Goal: Navigation & Orientation: Go to known website

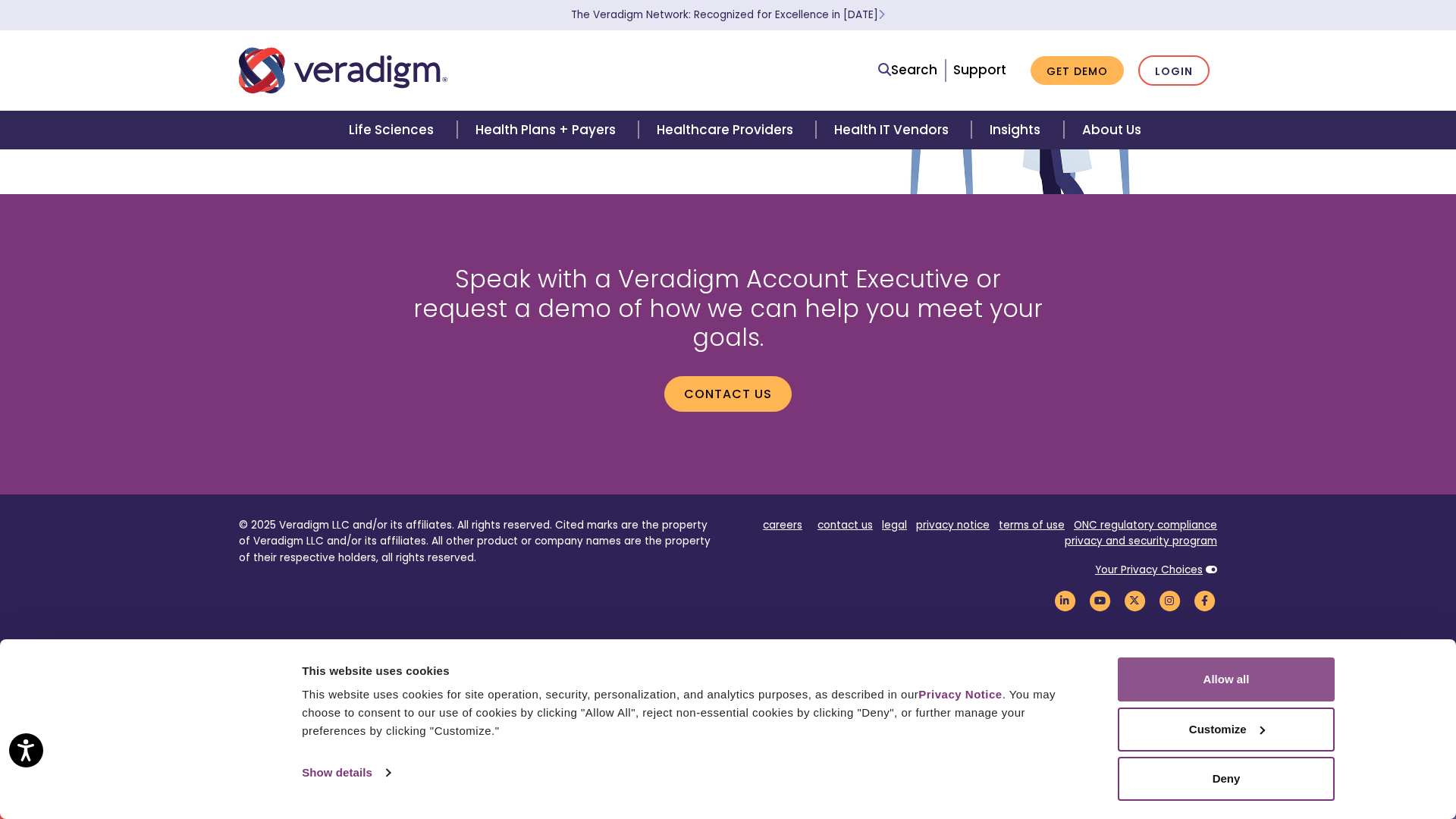
click at [1226, 679] on button "Allow all" at bounding box center [1225, 679] width 217 height 44
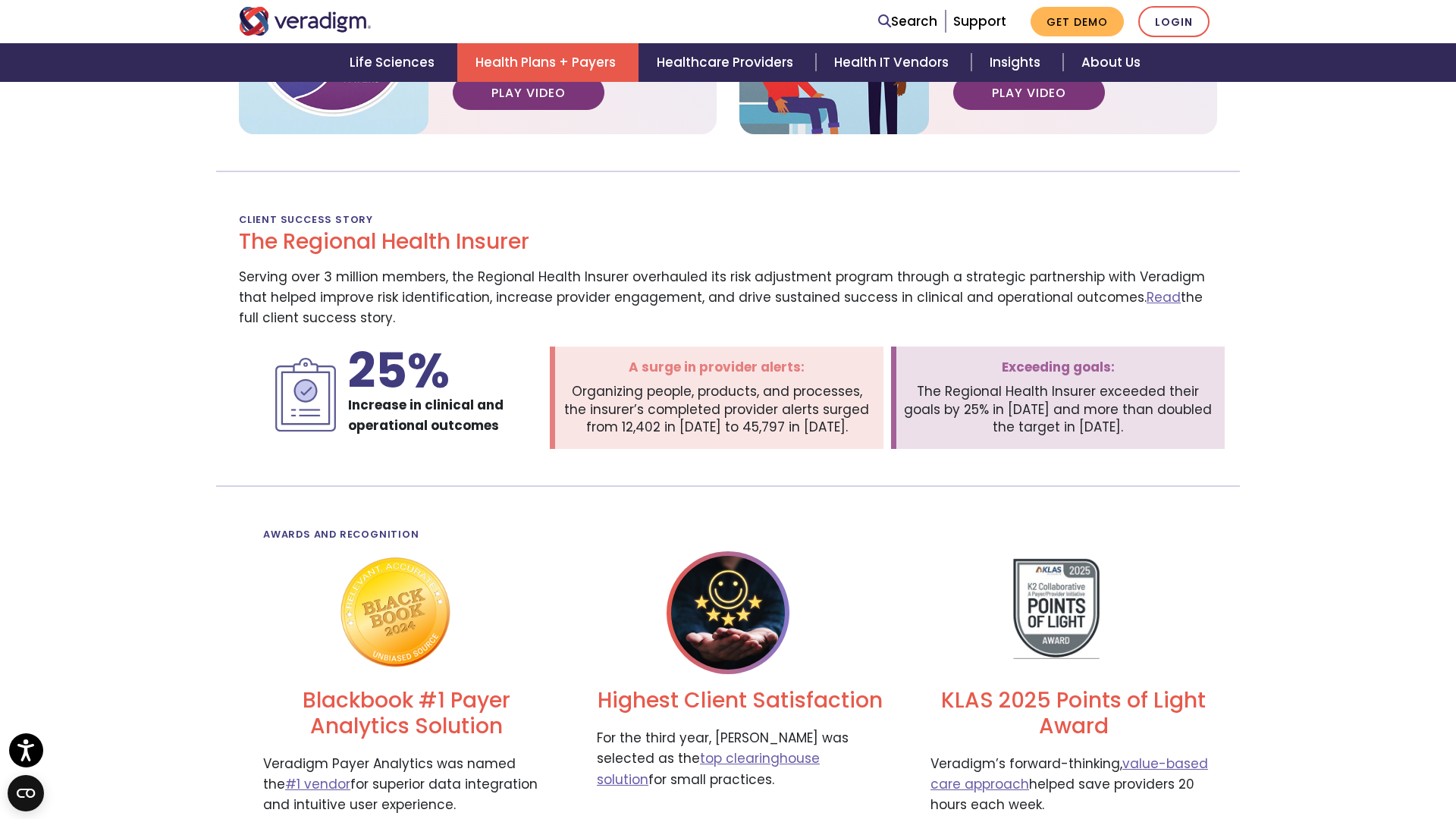
click at [0, 0] on button "Close" at bounding box center [0, 0] width 0 height 0
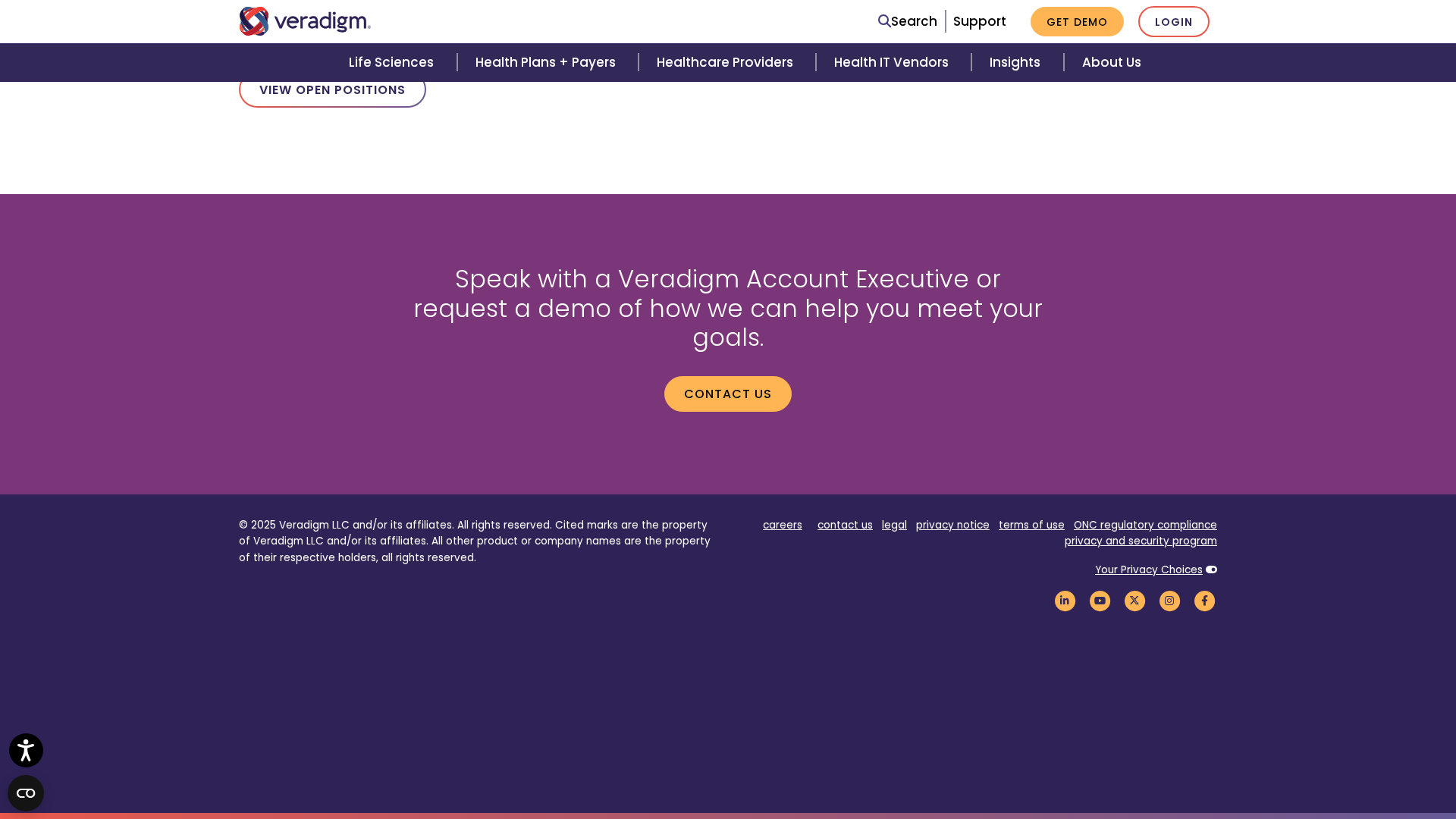
click at [0, 0] on button "Close" at bounding box center [0, 0] width 0 height 0
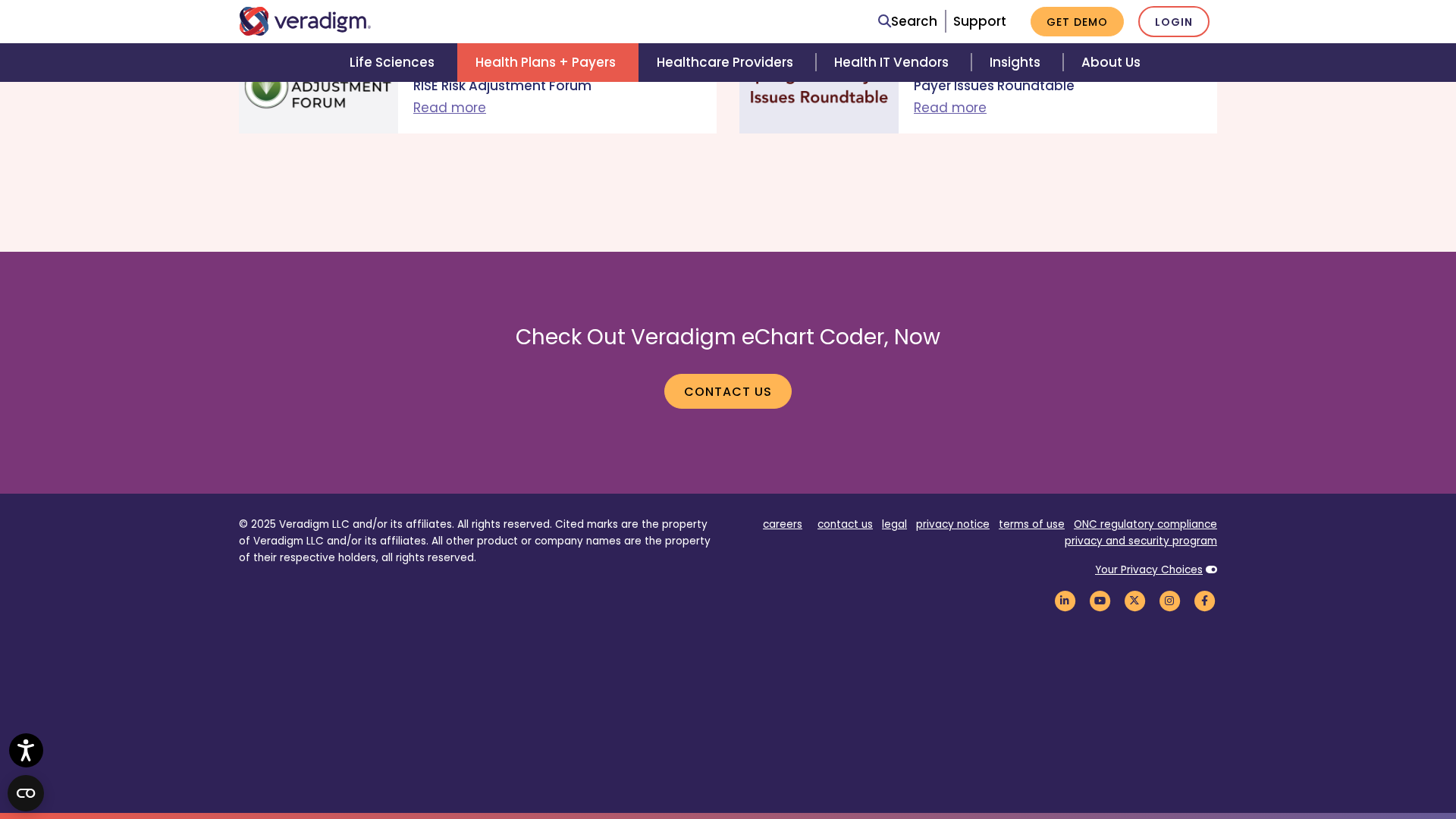
click at [0, 0] on button "Close" at bounding box center [0, 0] width 0 height 0
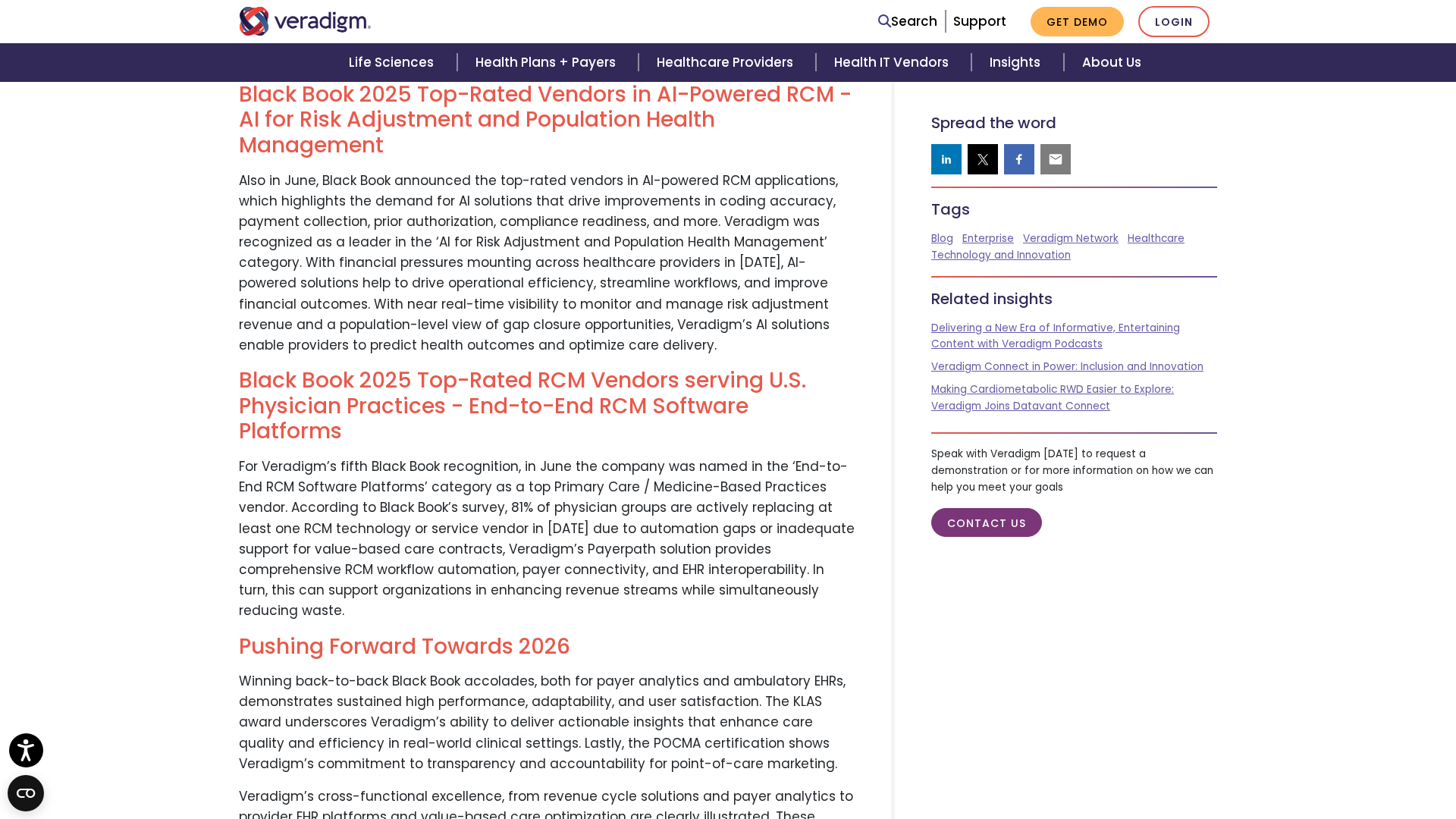
click at [0, 0] on button "Close" at bounding box center [0, 0] width 0 height 0
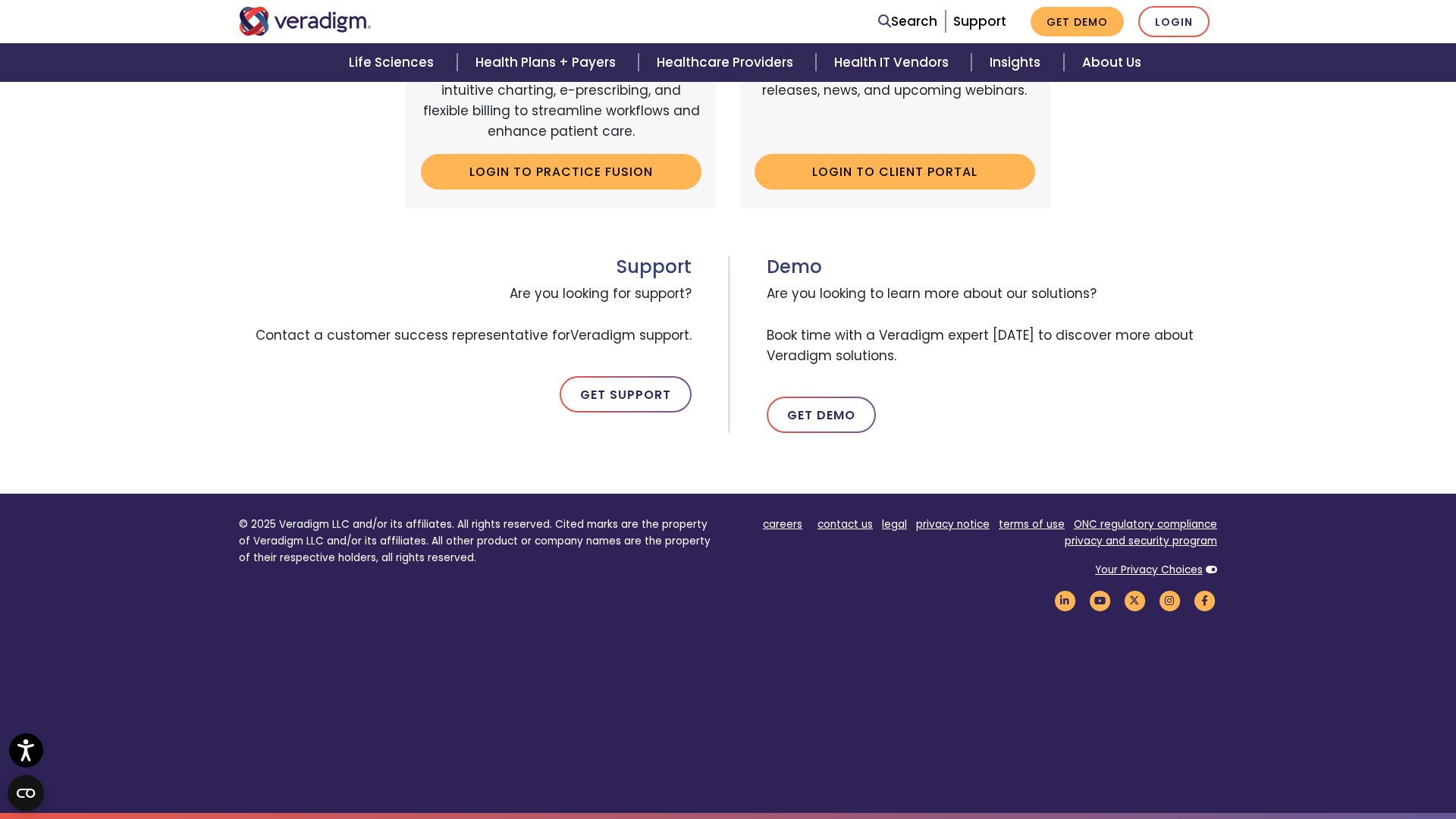
click at [0, 0] on button "Close" at bounding box center [0, 0] width 0 height 0
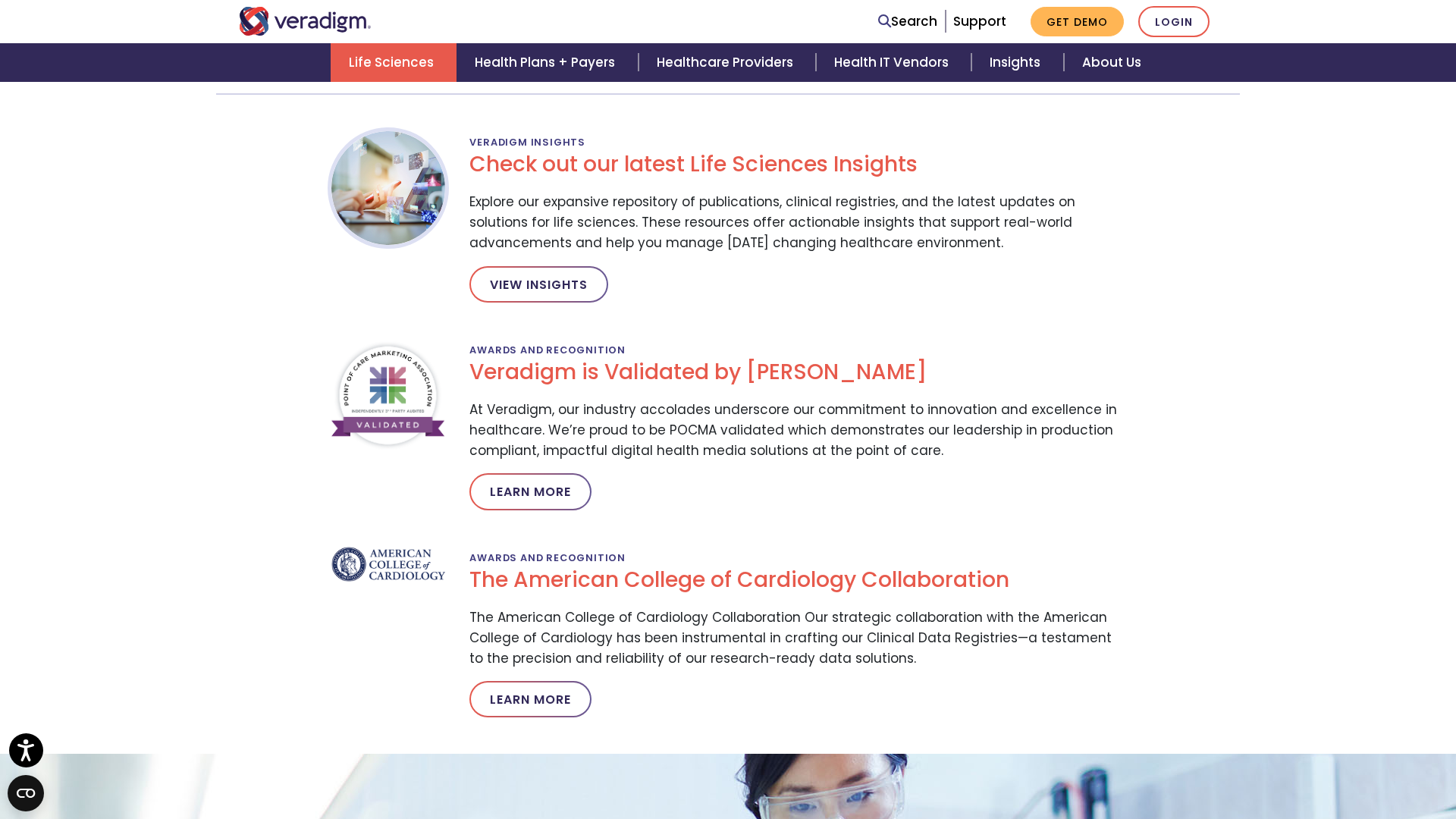
click at [0, 0] on button "Close" at bounding box center [0, 0] width 0 height 0
